Goal: Task Accomplishment & Management: Manage account settings

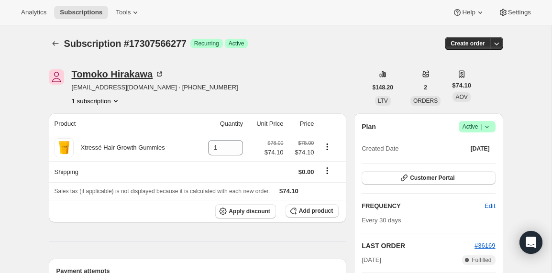
click at [113, 75] on div "[PERSON_NAME]" at bounding box center [118, 74] width 93 height 10
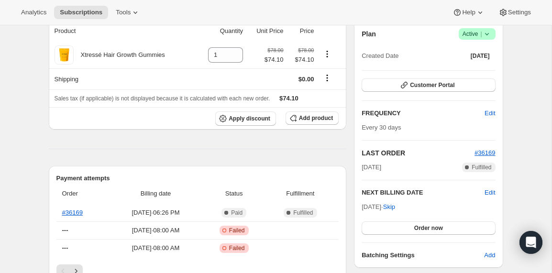
scroll to position [94, 0]
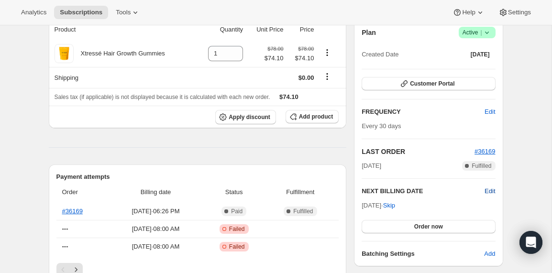
click at [487, 194] on span "Edit" at bounding box center [489, 191] width 11 height 10
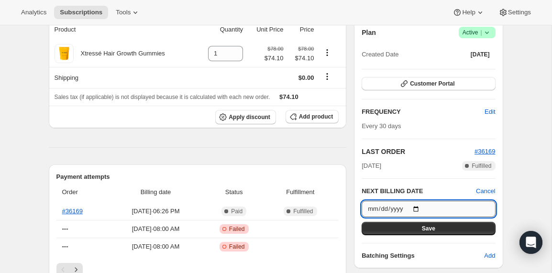
click at [419, 208] on input "[DATE]" at bounding box center [427, 209] width 133 height 16
type input "[DATE]"
click at [441, 225] on button "Save" at bounding box center [427, 228] width 133 height 13
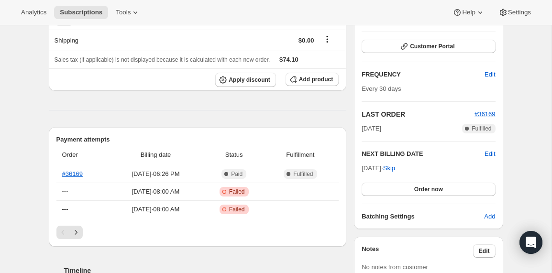
scroll to position [176, 0]
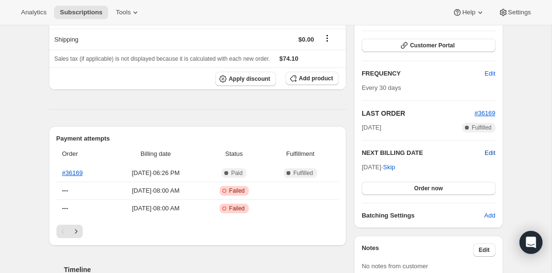
click at [488, 152] on span "Edit" at bounding box center [489, 153] width 11 height 10
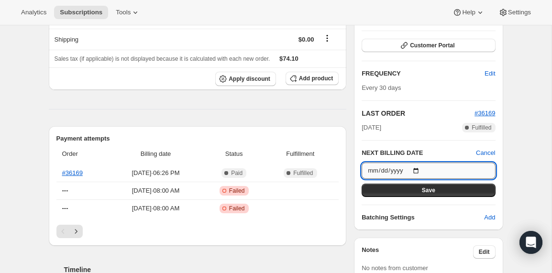
click at [416, 169] on input "[DATE]" at bounding box center [427, 171] width 133 height 16
type input "[DATE]"
click at [406, 192] on button "Save" at bounding box center [427, 190] width 133 height 13
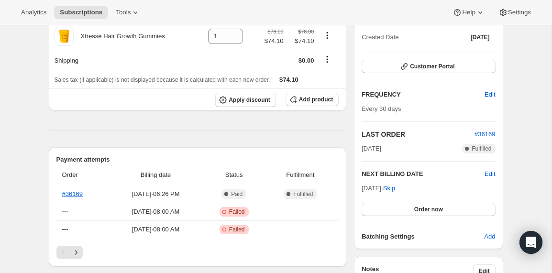
scroll to position [200, 0]
click at [485, 174] on span "Edit" at bounding box center [489, 174] width 11 height 10
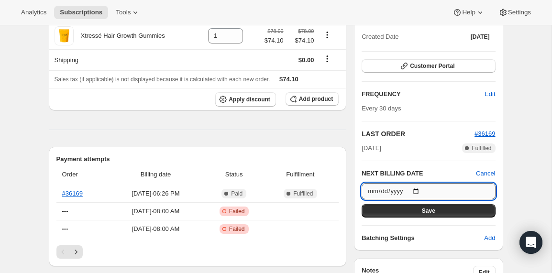
click at [418, 189] on input "[DATE]" at bounding box center [427, 191] width 133 height 16
type input "[DATE]"
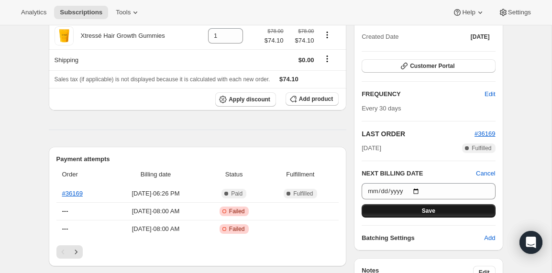
click at [399, 206] on button "Save" at bounding box center [427, 210] width 133 height 13
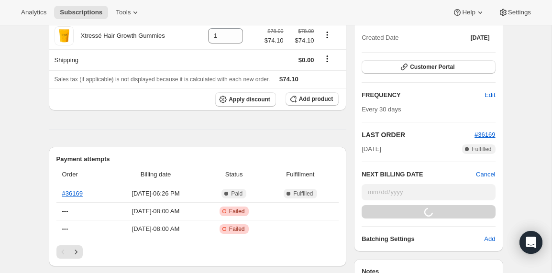
scroll to position [159, 0]
